Goal: Task Accomplishment & Management: Complete application form

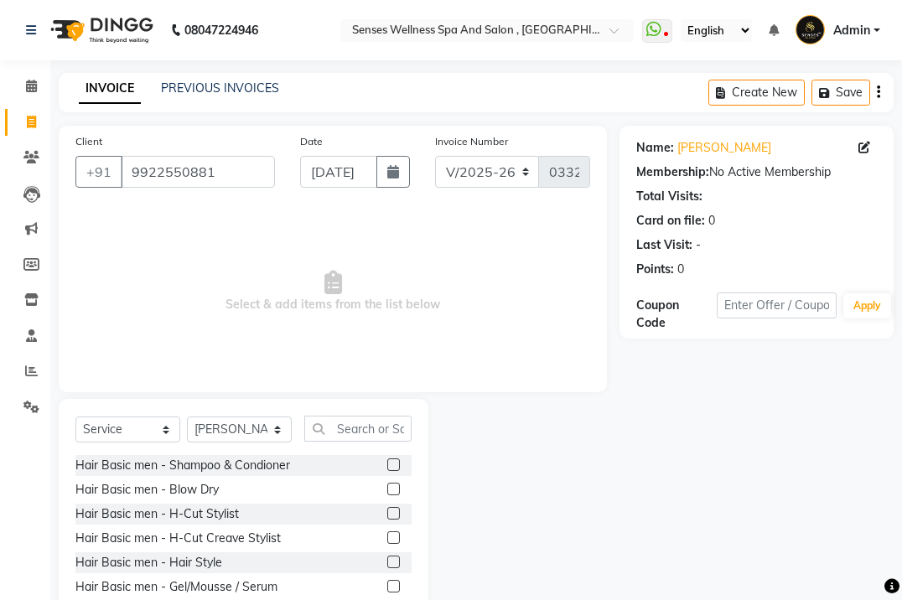
select select "6485"
select select "service"
select select "49395"
click at [228, 174] on input "992255088" at bounding box center [198, 172] width 154 height 32
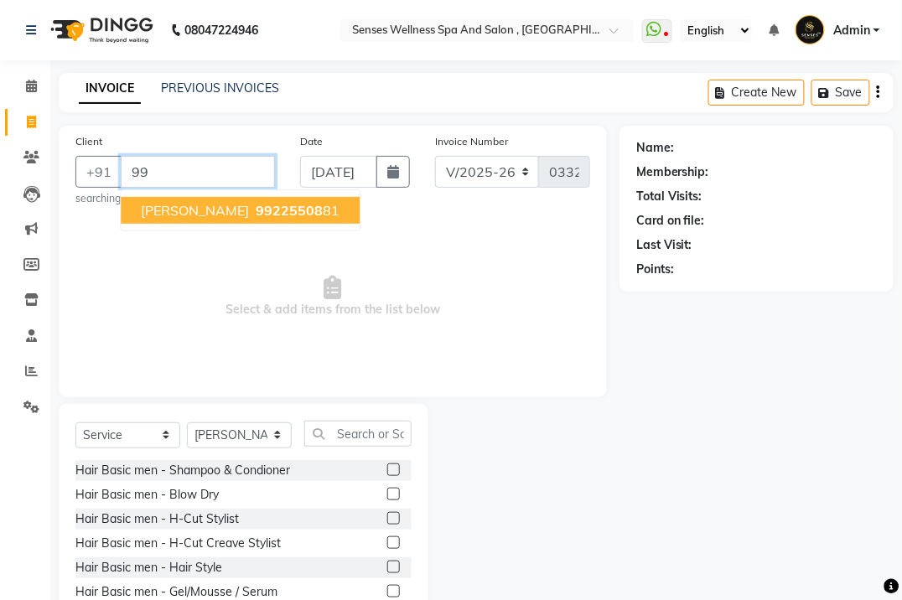
type input "9"
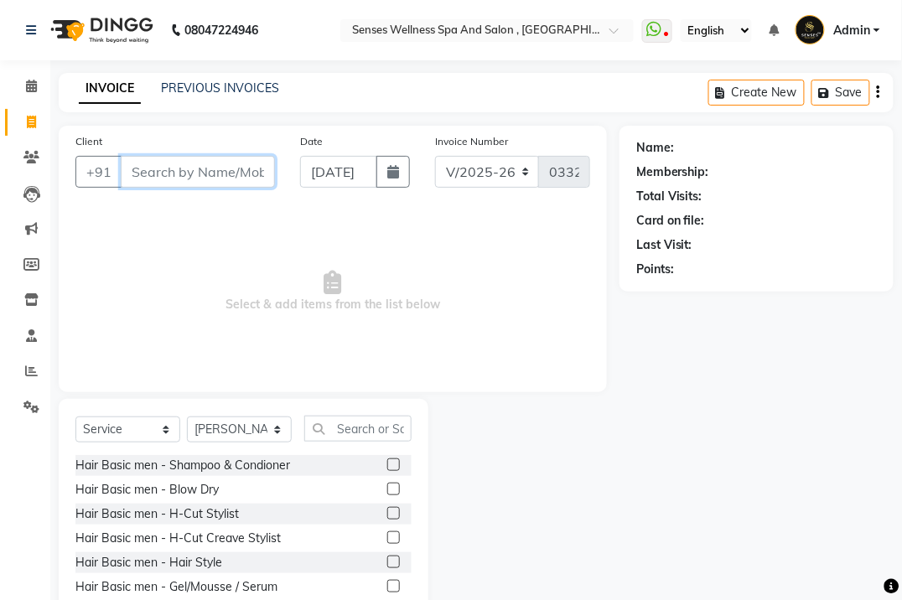
click at [229, 173] on input "Client" at bounding box center [198, 172] width 154 height 32
type input "887892921"
click at [229, 173] on span "Add Client" at bounding box center [232, 172] width 66 height 17
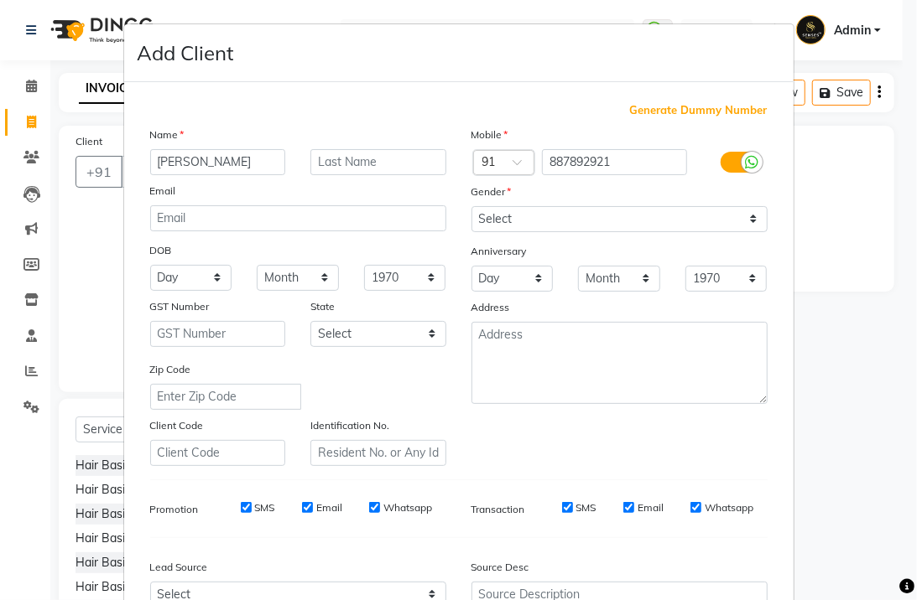
type input "[PERSON_NAME]"
click at [348, 170] on input "text" at bounding box center [378, 162] width 136 height 26
type input "sir"
click at [485, 219] on select "Select [DEMOGRAPHIC_DATA] [DEMOGRAPHIC_DATA] Other Prefer Not To Say" at bounding box center [619, 219] width 296 height 26
select select "[DEMOGRAPHIC_DATA]"
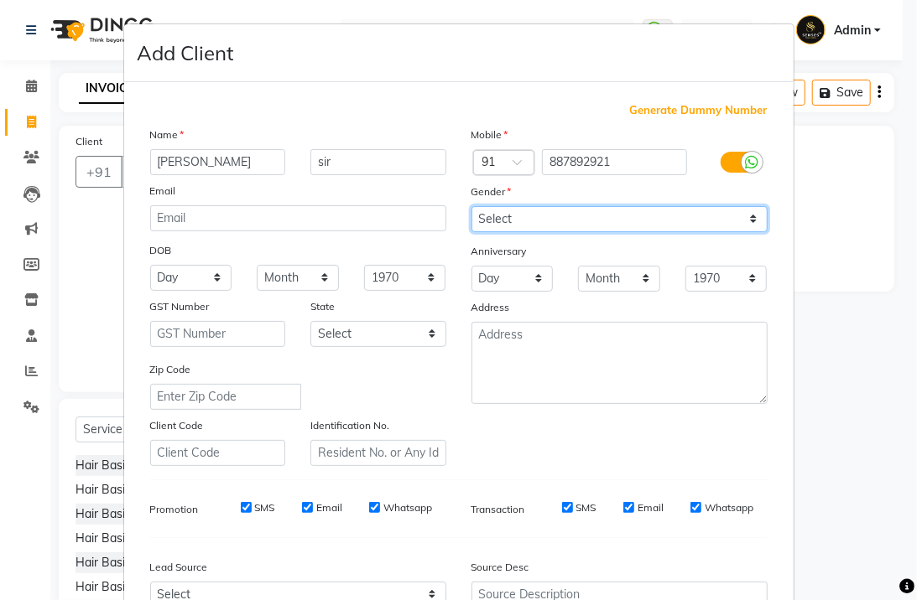
click at [471, 206] on select "Select [DEMOGRAPHIC_DATA] [DEMOGRAPHIC_DATA] Other Prefer Not To Say" at bounding box center [619, 219] width 296 height 26
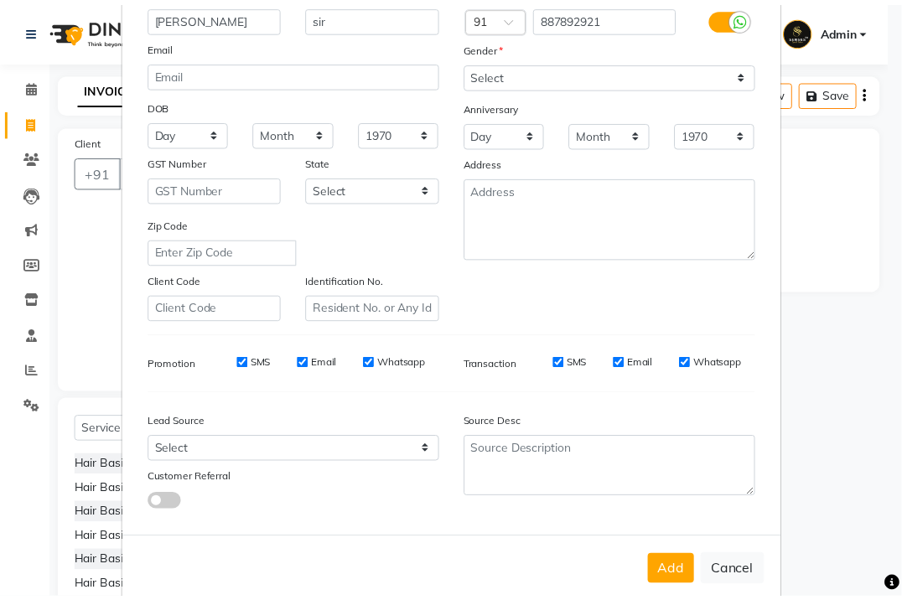
scroll to position [174, 0]
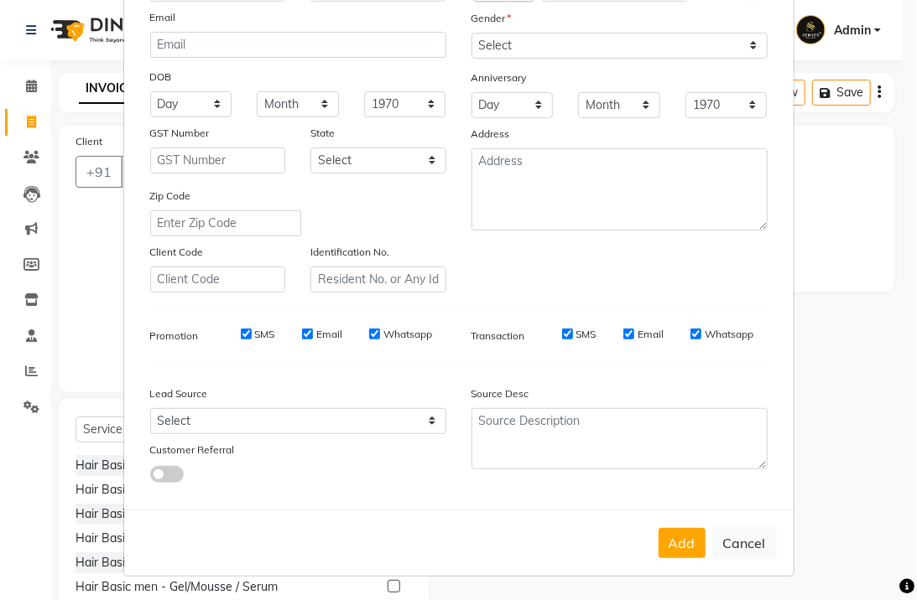
click at [673, 548] on button "Add" at bounding box center [681, 543] width 47 height 30
select select
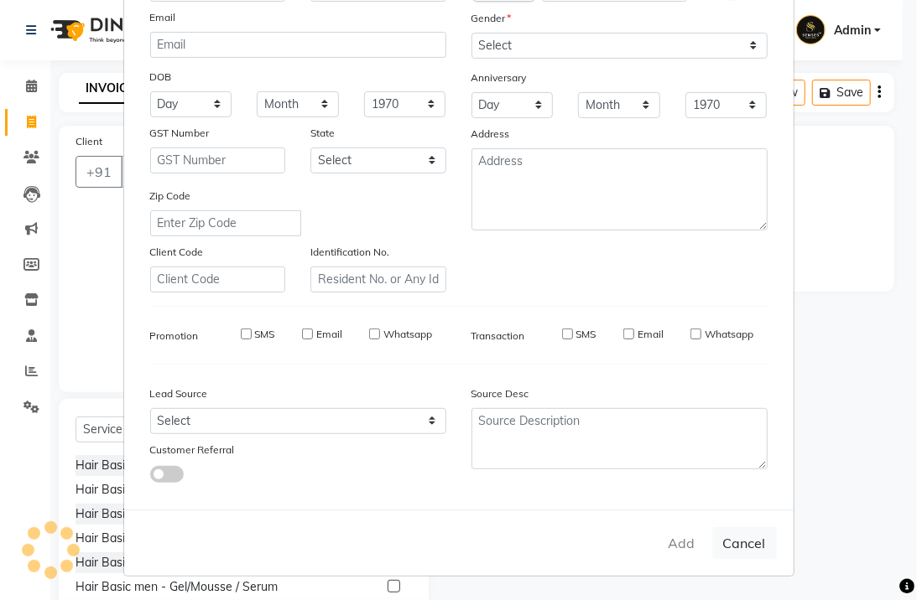
select select
checkbox input "false"
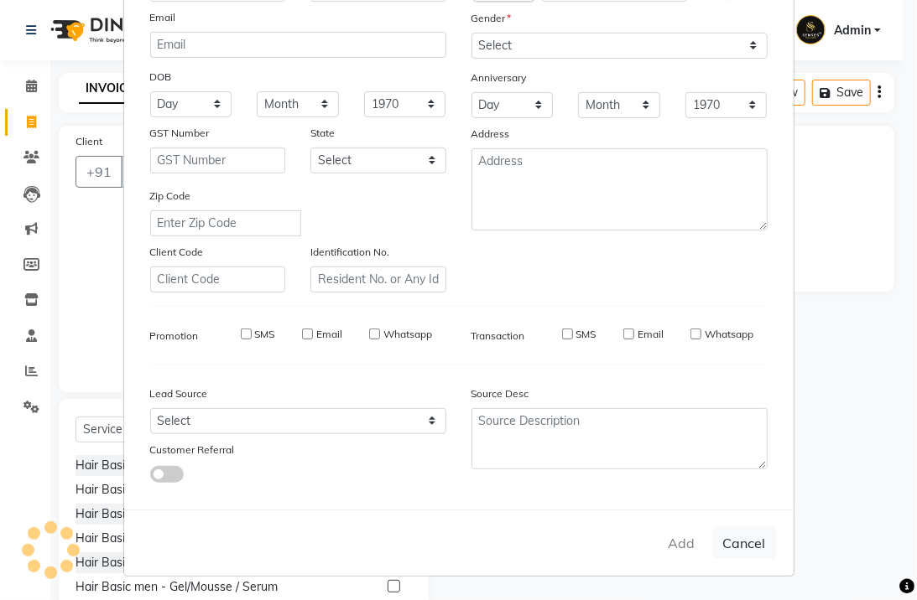
checkbox input "false"
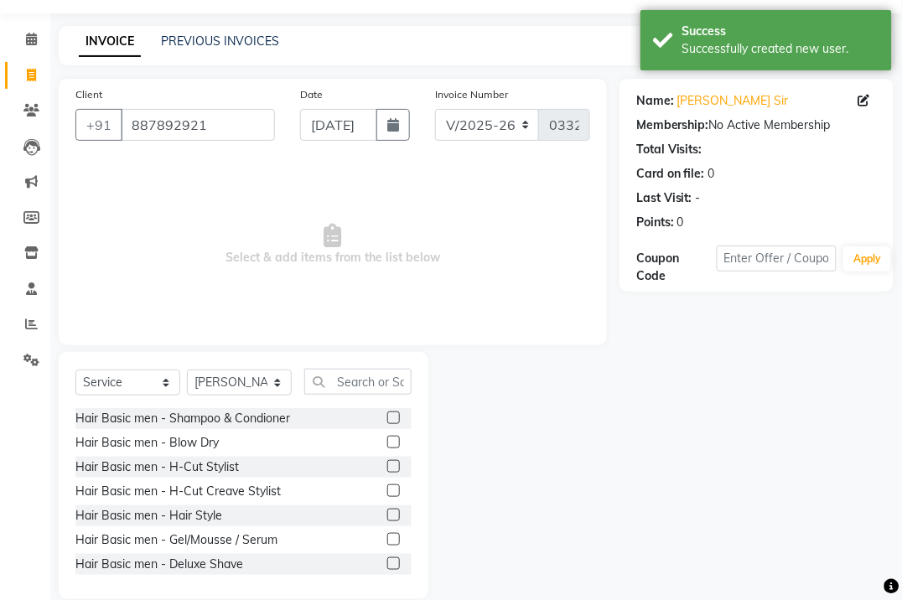
scroll to position [70, 0]
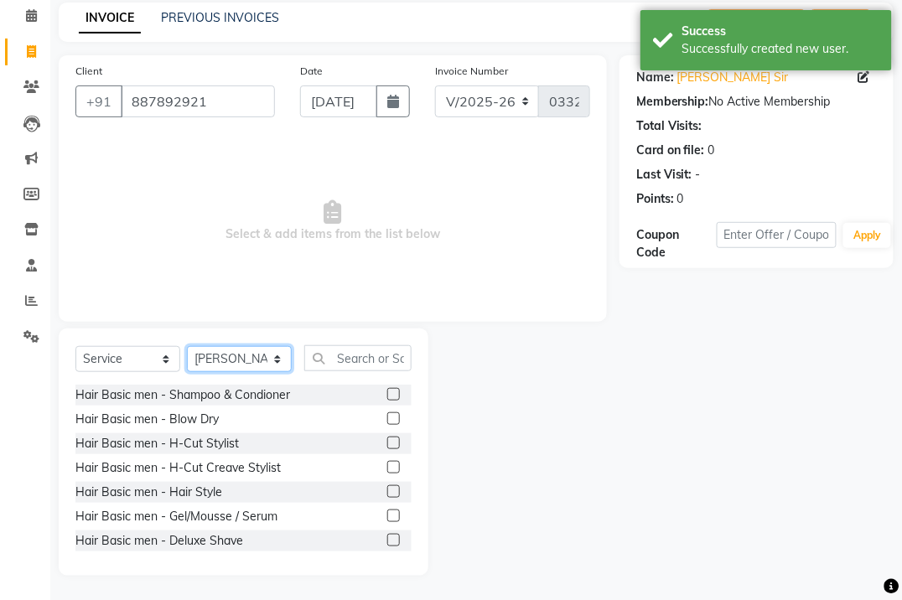
click at [215, 356] on select "Select Stylist BHARTI [PERSON_NAME] [PERSON_NAME]" at bounding box center [239, 359] width 105 height 26
select select "69540"
click at [187, 346] on select "Select Stylist BHARTI [PERSON_NAME] [PERSON_NAME]" at bounding box center [239, 359] width 105 height 26
click at [359, 355] on input "text" at bounding box center [357, 358] width 107 height 26
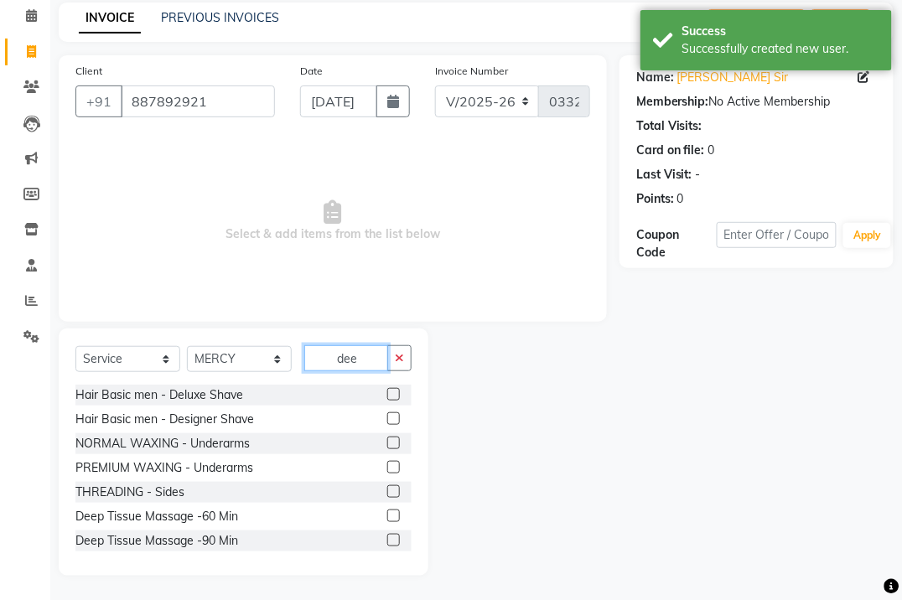
scroll to position [0, 0]
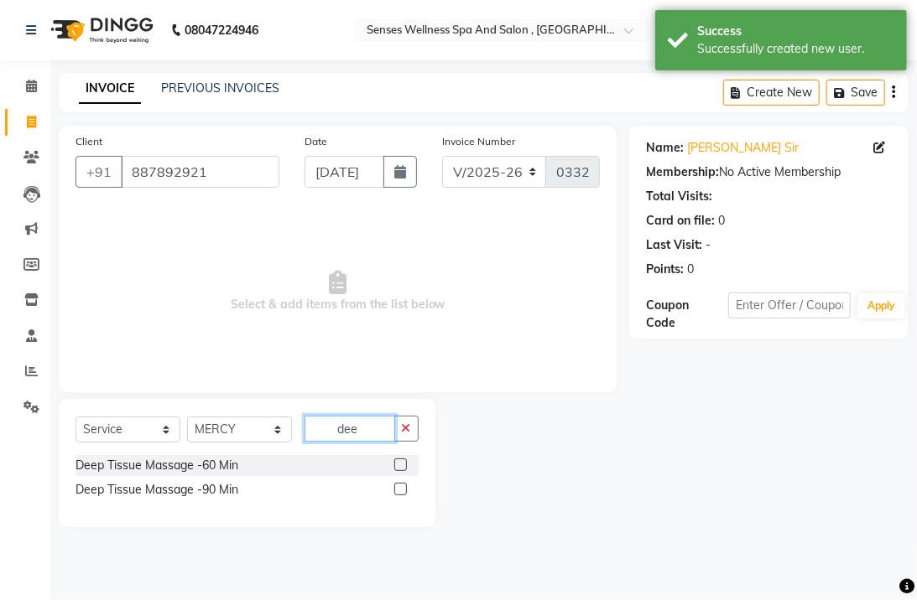
type input "dee"
click at [403, 489] on label at bounding box center [400, 489] width 13 height 13
click at [403, 489] on input "checkbox" at bounding box center [399, 490] width 11 height 11
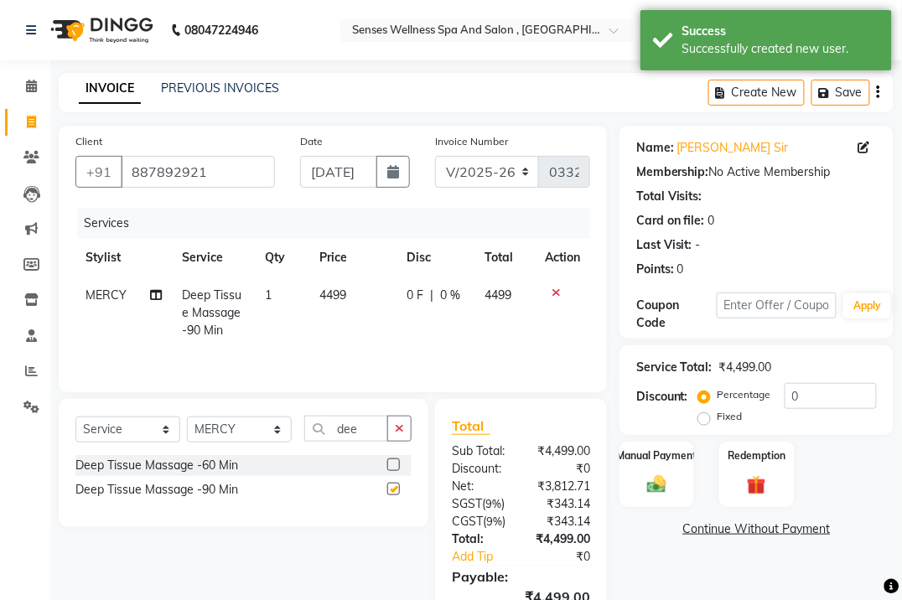
checkbox input "false"
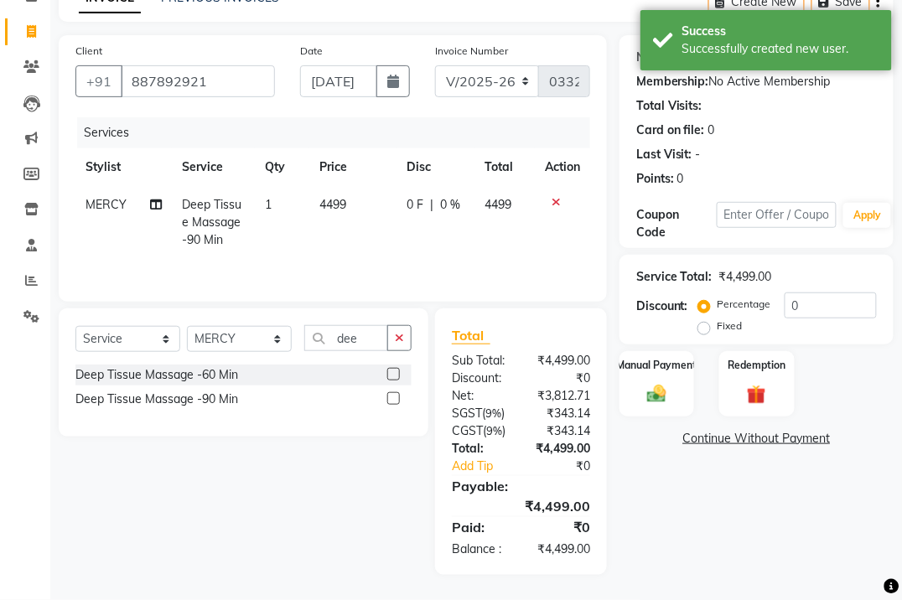
scroll to position [109, 0]
click at [652, 382] on img at bounding box center [657, 393] width 32 height 23
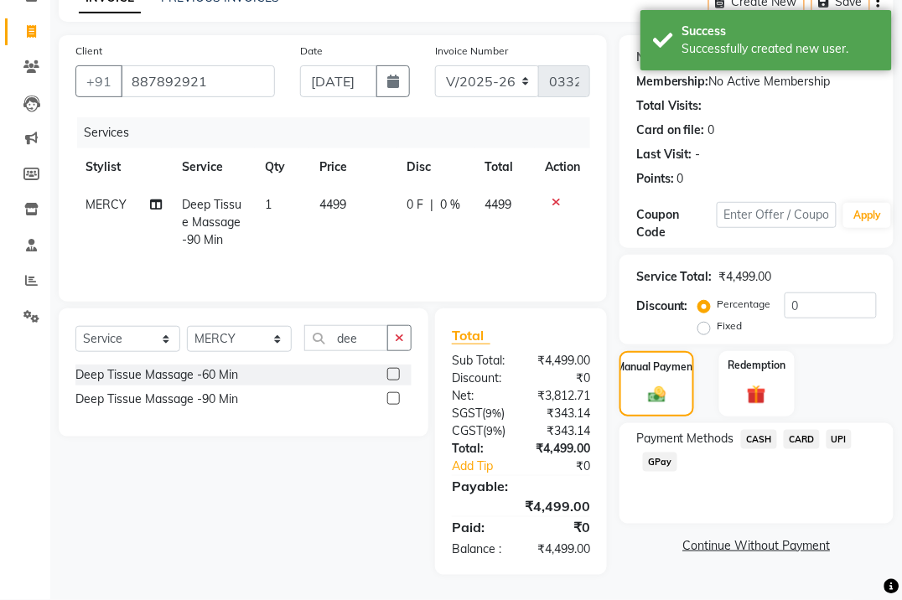
click at [718, 319] on label "Fixed" at bounding box center [730, 326] width 25 height 15
click at [702, 320] on input "Fixed" at bounding box center [708, 326] width 12 height 12
radio input "true"
click at [797, 293] on input "0" at bounding box center [831, 306] width 93 height 26
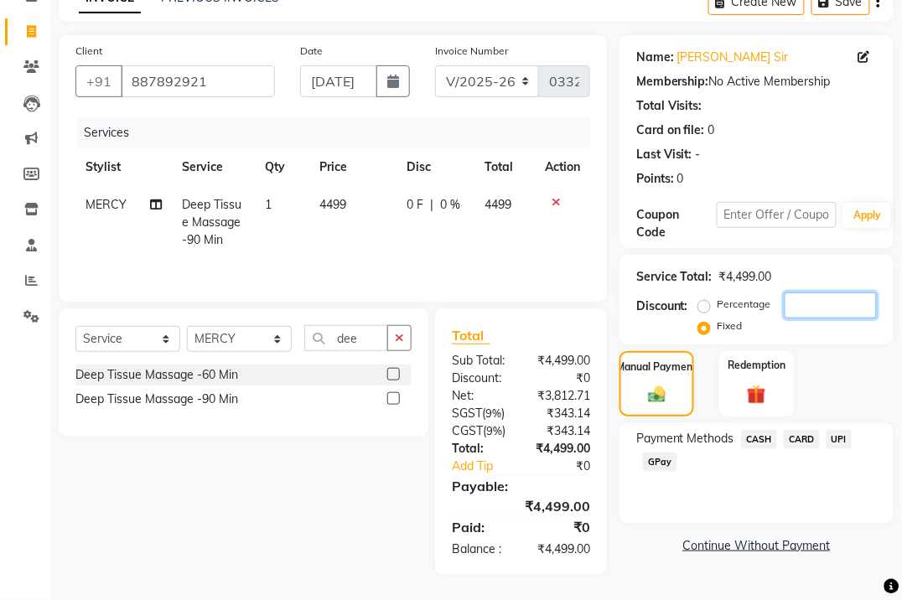
click at [803, 293] on input "number" at bounding box center [831, 306] width 93 height 26
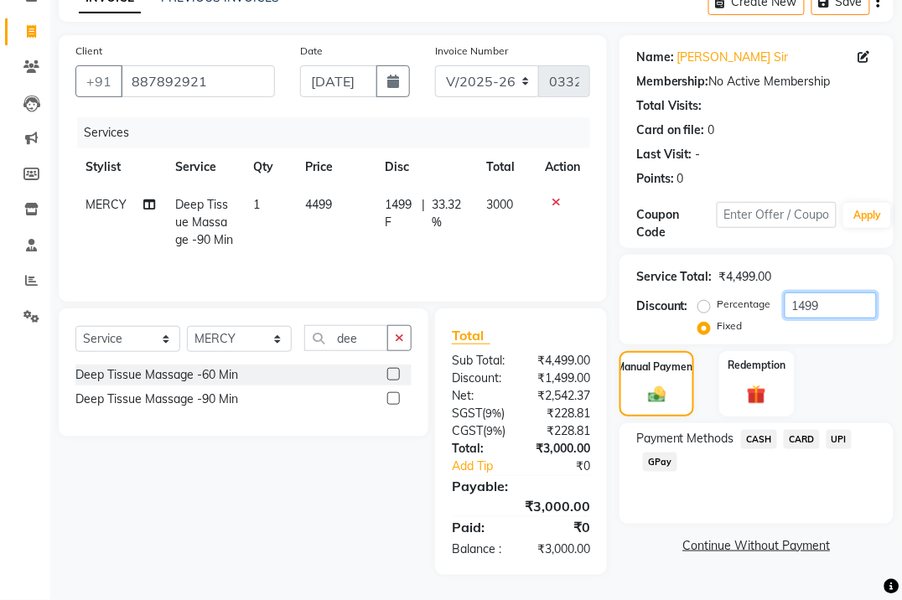
scroll to position [127, 0]
type input "1499"
click at [841, 430] on span "UPI" at bounding box center [840, 439] width 26 height 19
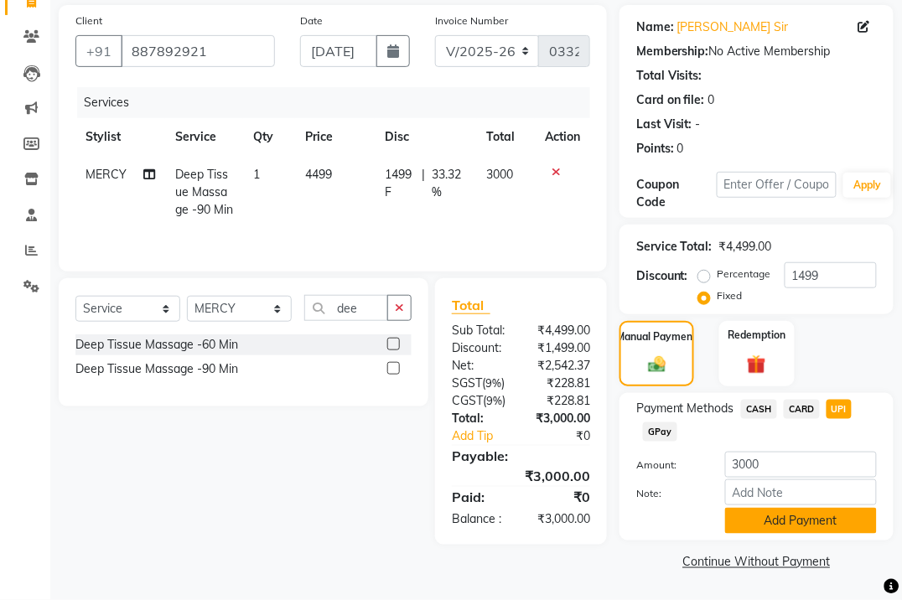
click at [770, 522] on button "Add Payment" at bounding box center [801, 521] width 152 height 26
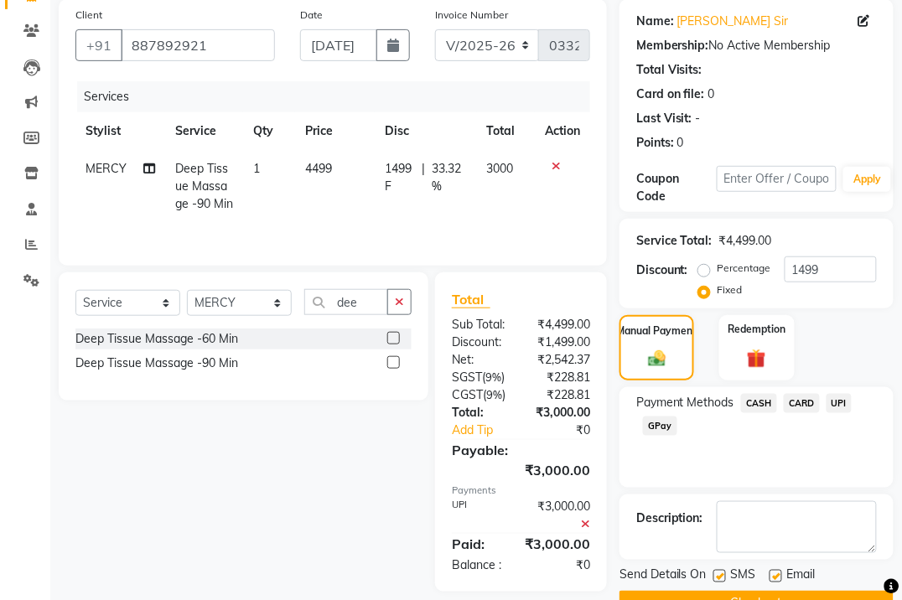
scroll to position [179, 0]
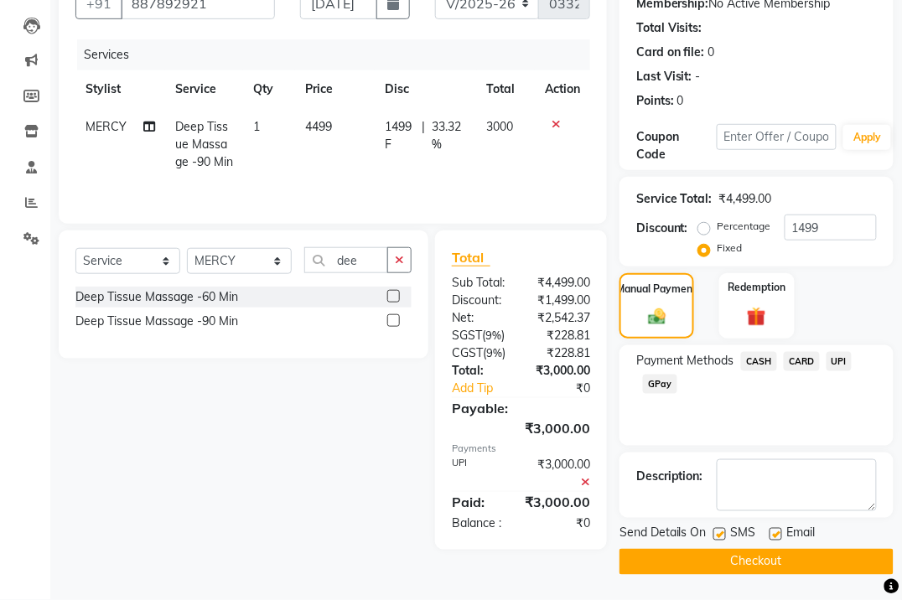
click at [776, 528] on label at bounding box center [776, 534] width 13 height 13
click at [776, 530] on input "checkbox" at bounding box center [775, 535] width 11 height 11
checkbox input "false"
click at [743, 554] on button "Checkout" at bounding box center [757, 562] width 274 height 26
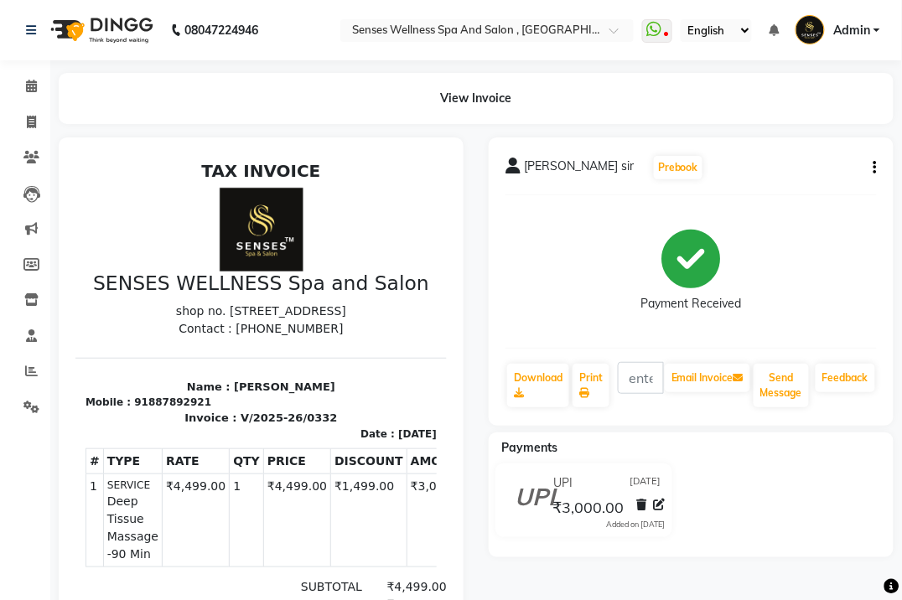
click at [503, 359] on div "[PERSON_NAME] sir Prebook Payment Received Download Print Email Invoice Send Me…" at bounding box center [691, 282] width 405 height 288
click at [36, 116] on span at bounding box center [31, 122] width 29 height 19
select select "service"
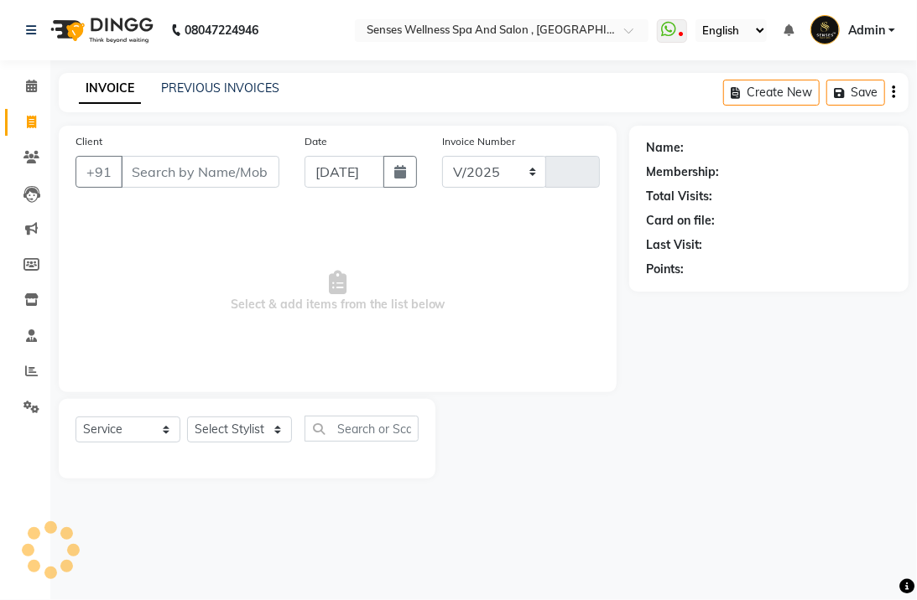
select select "6485"
type input "0333"
click at [246, 174] on input "Client" at bounding box center [200, 172] width 158 height 32
click at [207, 90] on link "PREVIOUS INVOICES" at bounding box center [220, 88] width 118 height 15
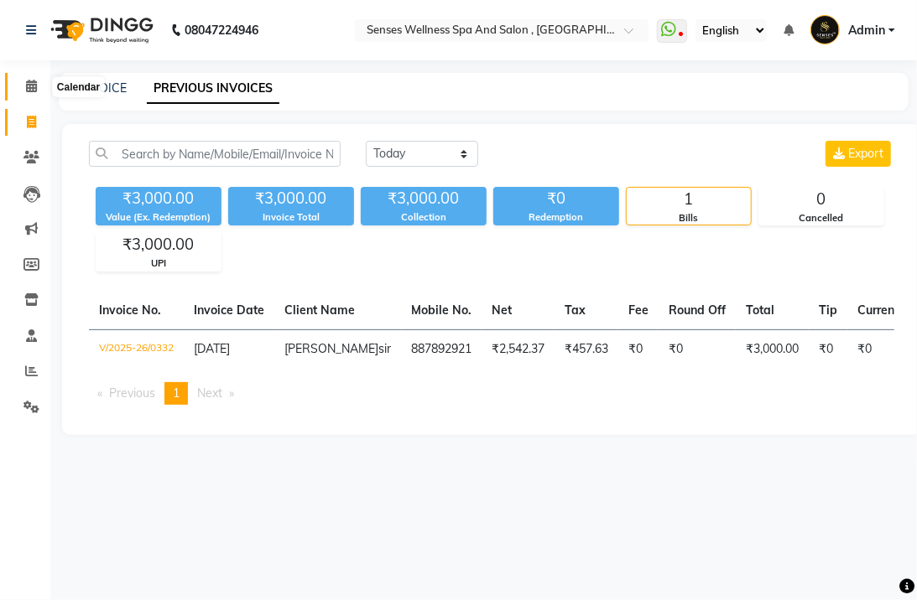
click at [34, 95] on span at bounding box center [31, 86] width 29 height 19
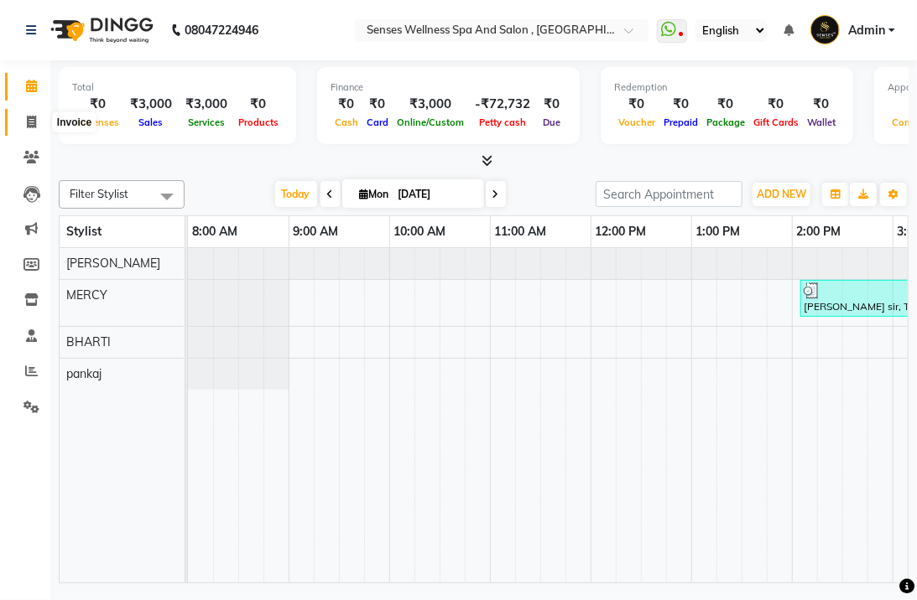
click at [23, 115] on span at bounding box center [31, 122] width 29 height 19
select select "service"
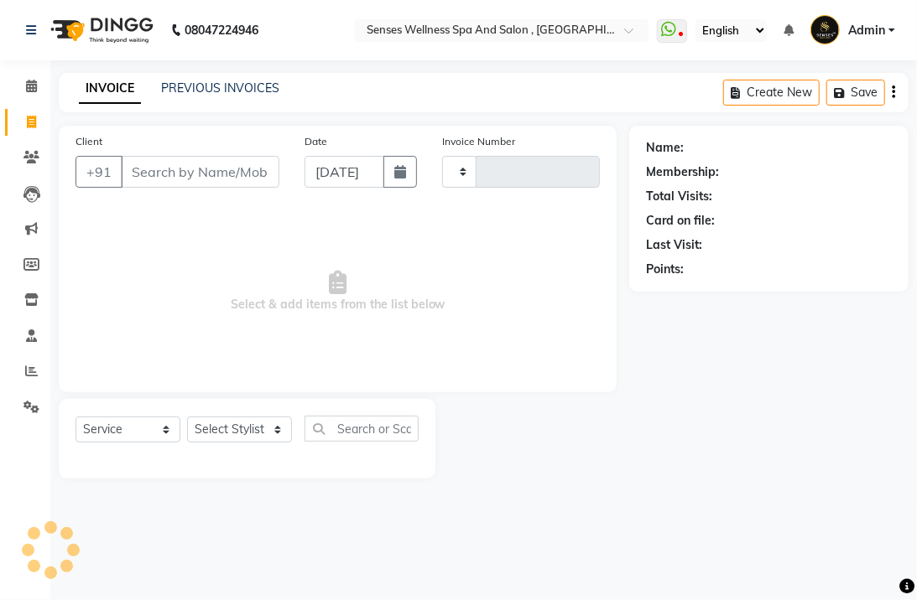
type input "0333"
select select "6485"
click at [137, 172] on input "Client" at bounding box center [200, 172] width 158 height 32
click at [138, 176] on input "Client" at bounding box center [200, 172] width 158 height 32
click at [151, 173] on input "Client" at bounding box center [200, 172] width 158 height 32
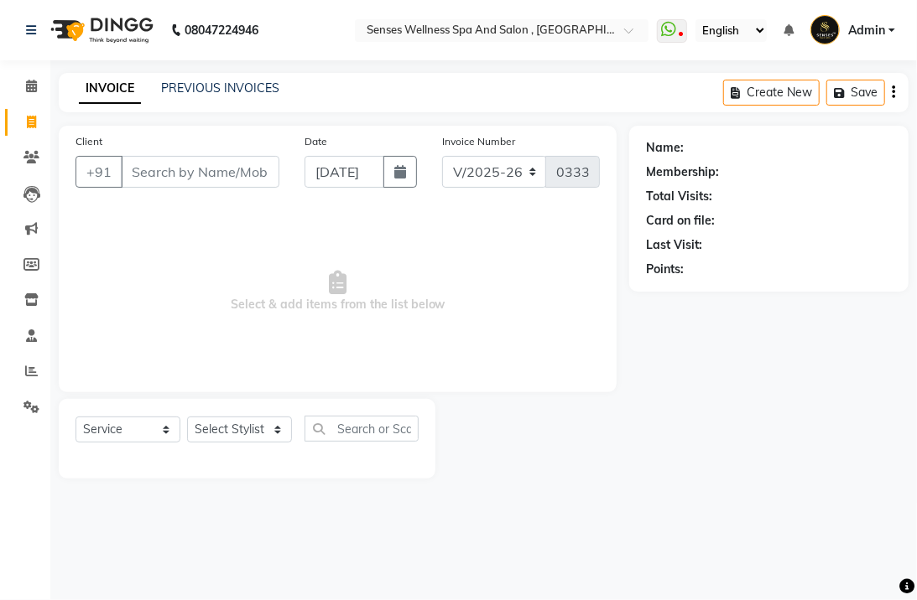
click at [214, 164] on input "Client" at bounding box center [200, 172] width 158 height 32
click at [223, 170] on input "Client" at bounding box center [200, 172] width 158 height 32
click at [189, 176] on input "Client" at bounding box center [200, 172] width 158 height 32
click at [206, 169] on input "Client" at bounding box center [200, 172] width 158 height 32
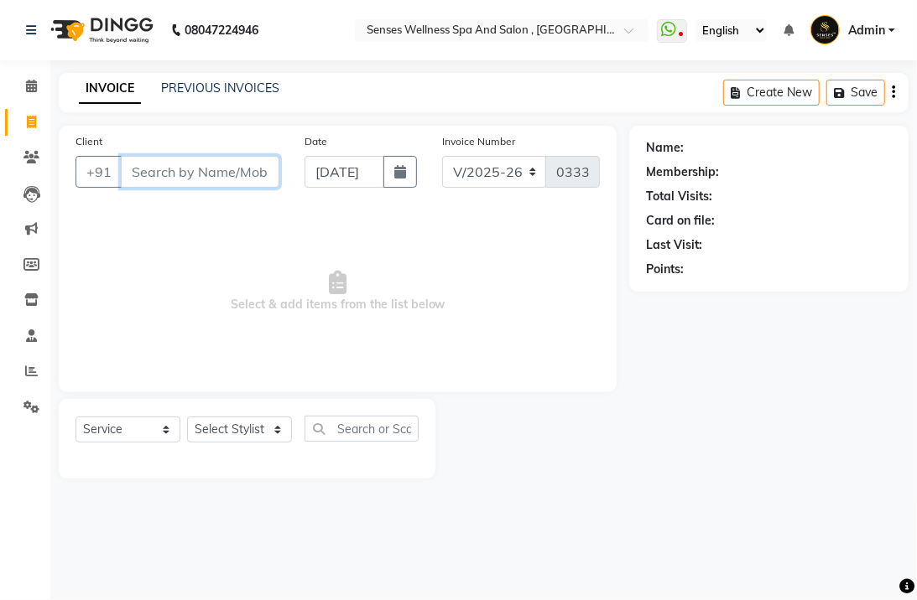
click at [206, 169] on input "Client" at bounding box center [200, 172] width 158 height 32
click at [194, 184] on input "Client" at bounding box center [200, 172] width 158 height 32
click at [160, 184] on input "Client" at bounding box center [200, 172] width 158 height 32
click at [211, 166] on input "Client" at bounding box center [200, 172] width 158 height 32
click at [151, 183] on input "Client" at bounding box center [200, 172] width 158 height 32
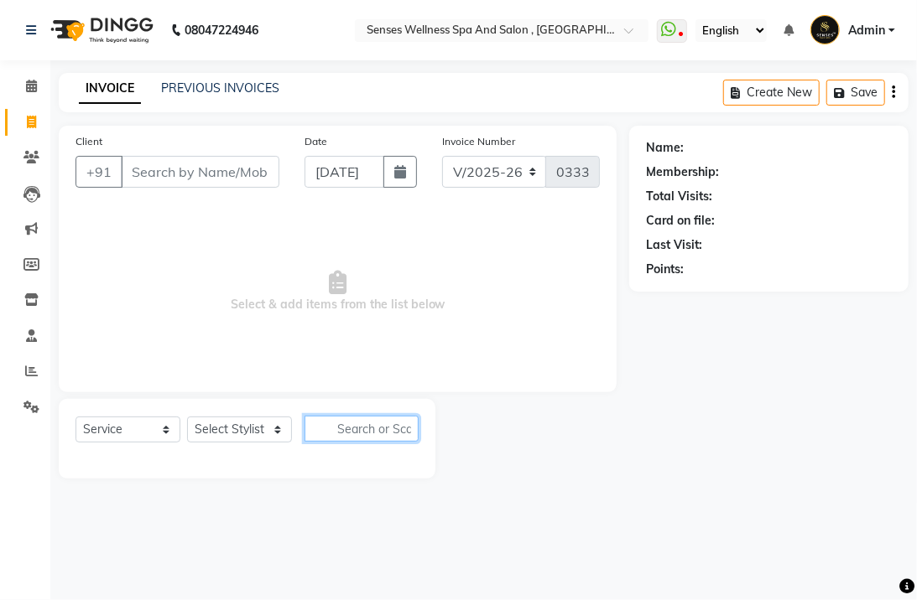
click at [374, 421] on input "text" at bounding box center [361, 429] width 114 height 26
click at [153, 162] on input "Client" at bounding box center [200, 172] width 158 height 32
click at [233, 169] on input "Client" at bounding box center [200, 172] width 158 height 32
